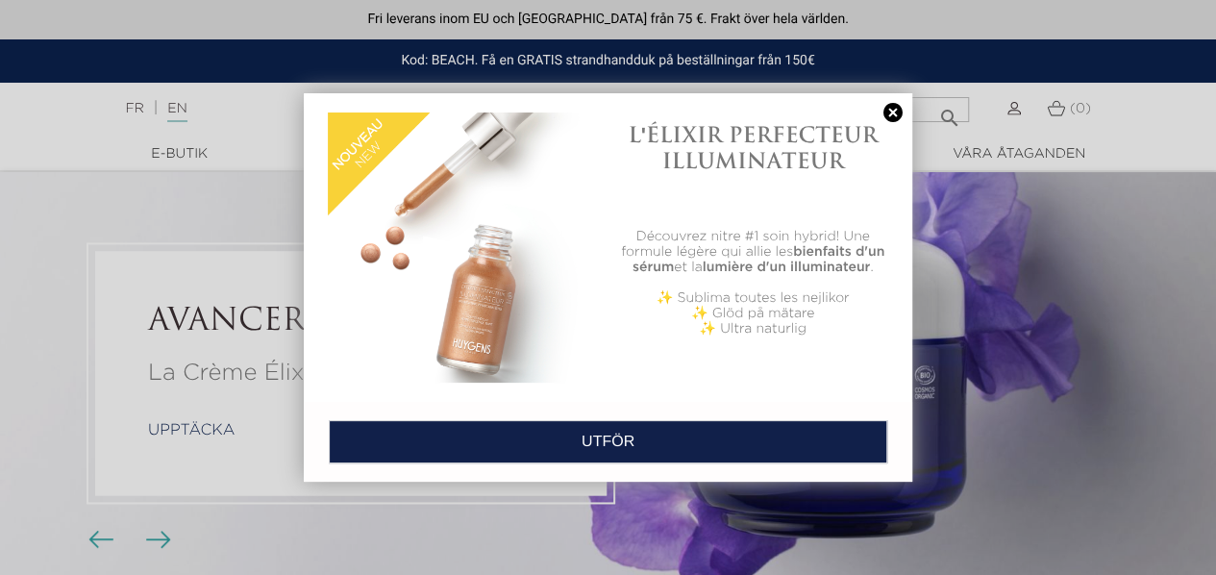
click at [892, 116] on link at bounding box center [893, 113] width 27 height 20
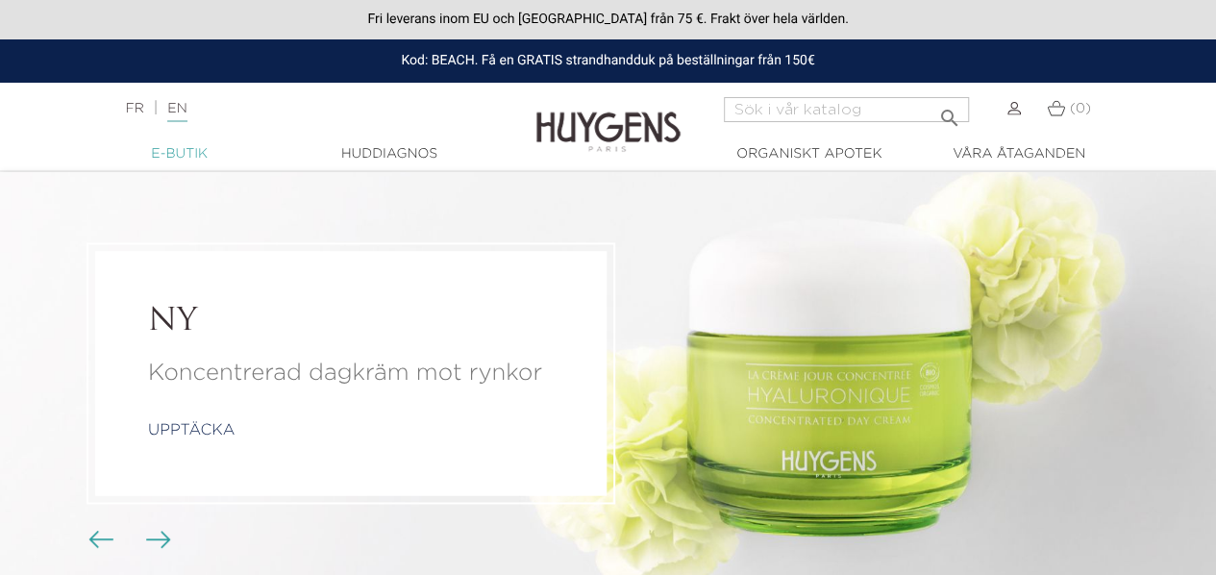
click at [181, 152] on font "E-butik" at bounding box center [179, 153] width 57 height 13
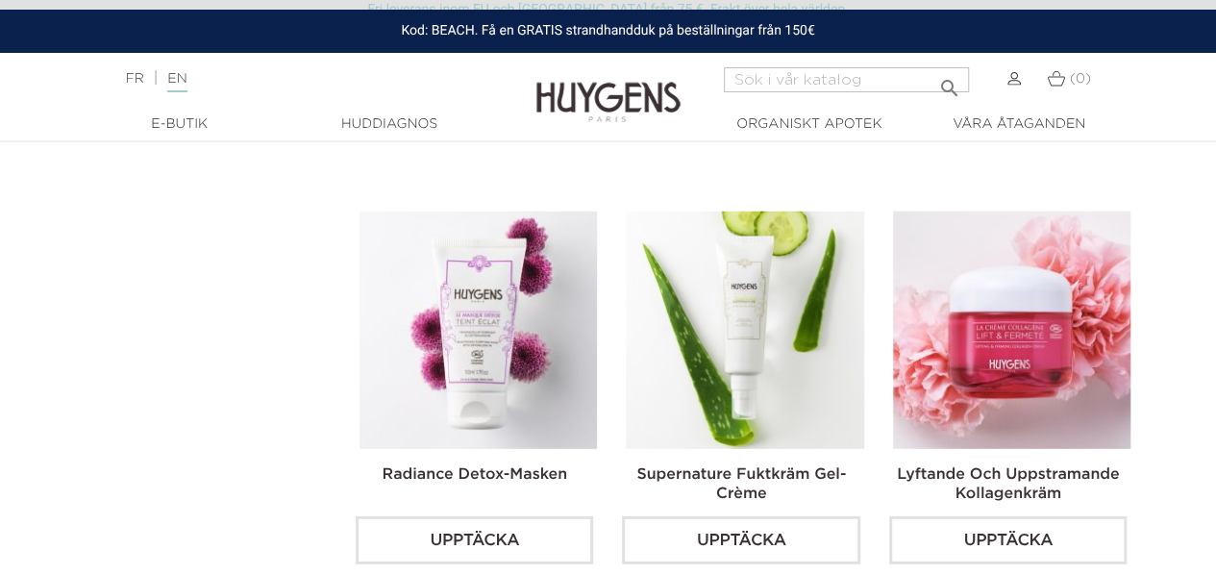
scroll to position [2596, 0]
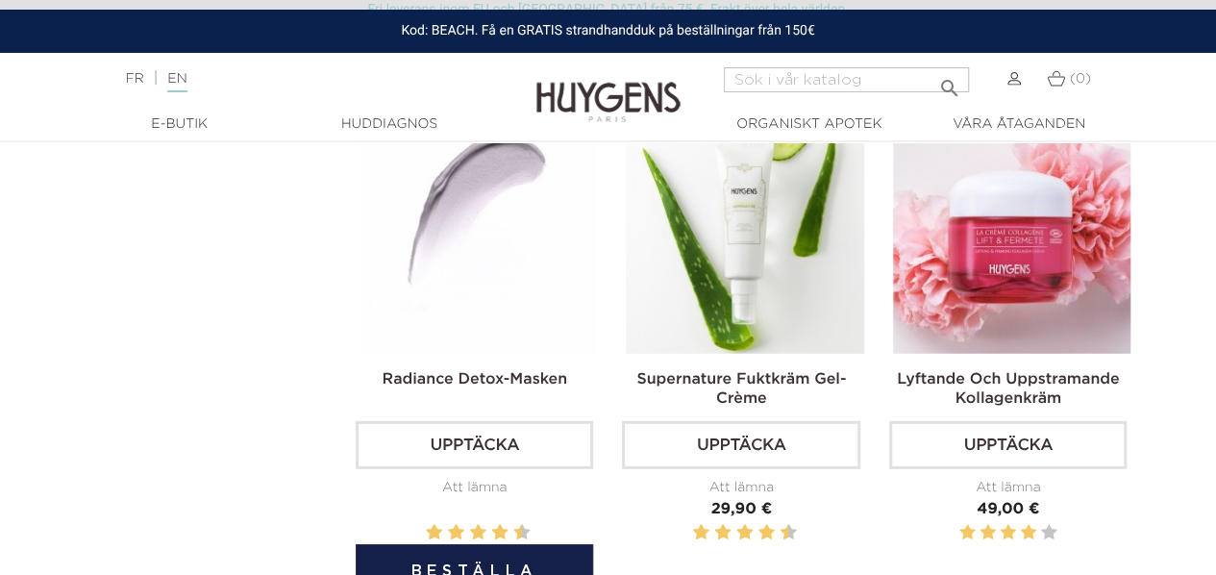
click at [495, 446] on font "Upptäcka" at bounding box center [474, 446] width 89 height 16
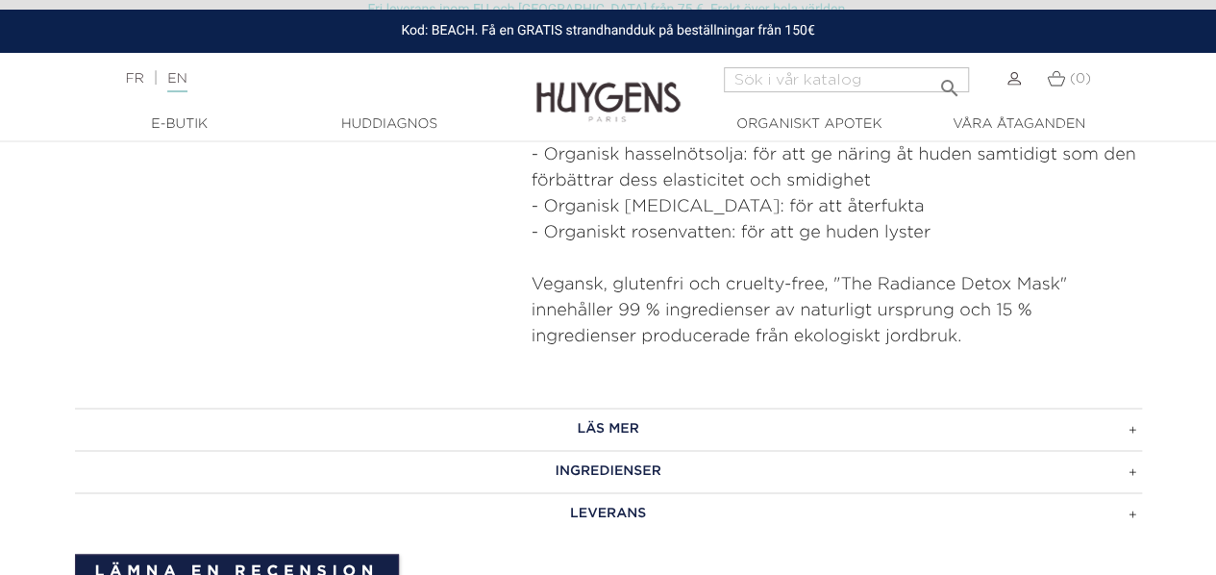
scroll to position [1346, 0]
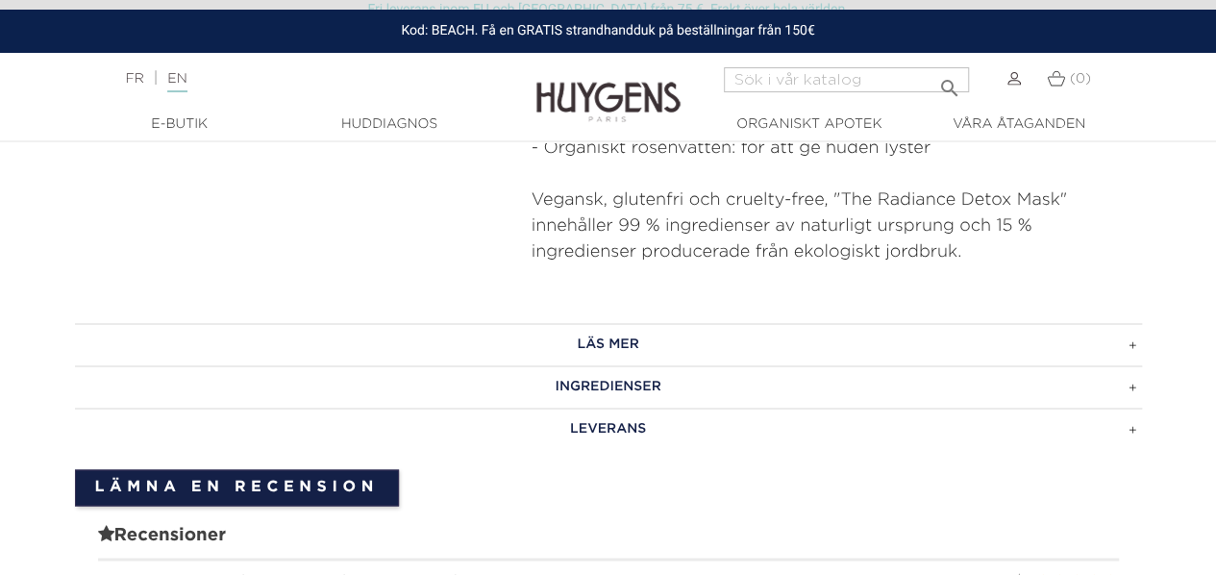
click at [1133, 323] on h3 "Läs mer" at bounding box center [608, 344] width 1067 height 42
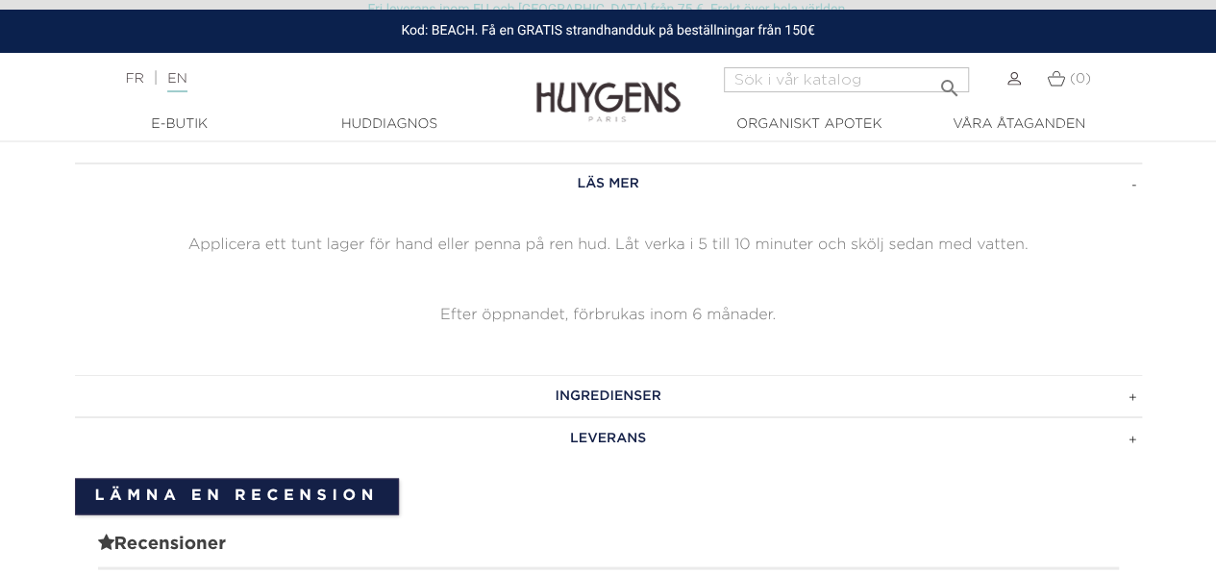
scroll to position [1538, 0]
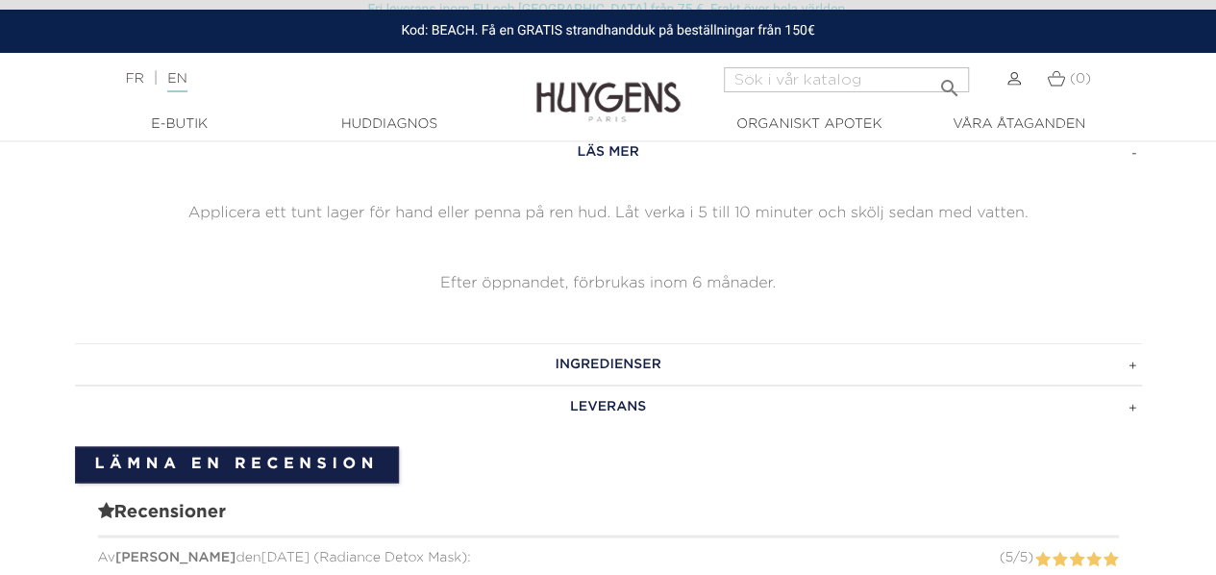
click at [1133, 342] on h3 "Ingredienser" at bounding box center [608, 363] width 1067 height 42
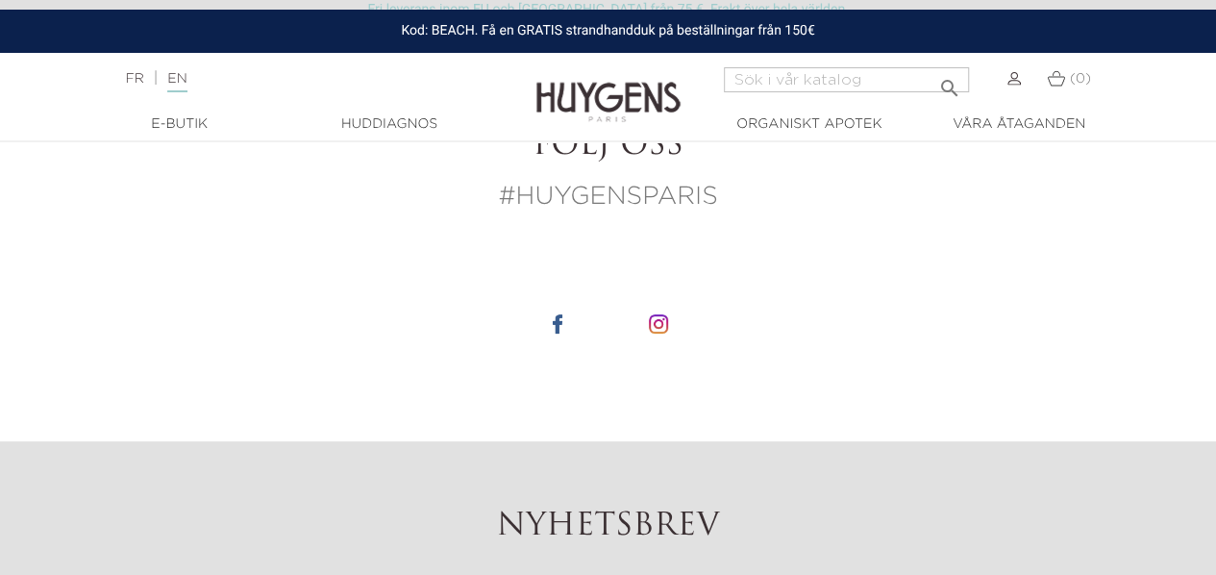
scroll to position [3558, 0]
